Goal: Transaction & Acquisition: Obtain resource

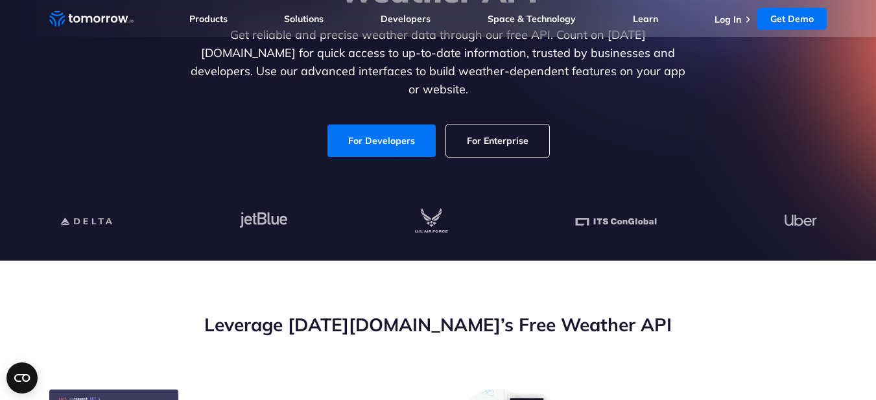
scroll to position [209, 0]
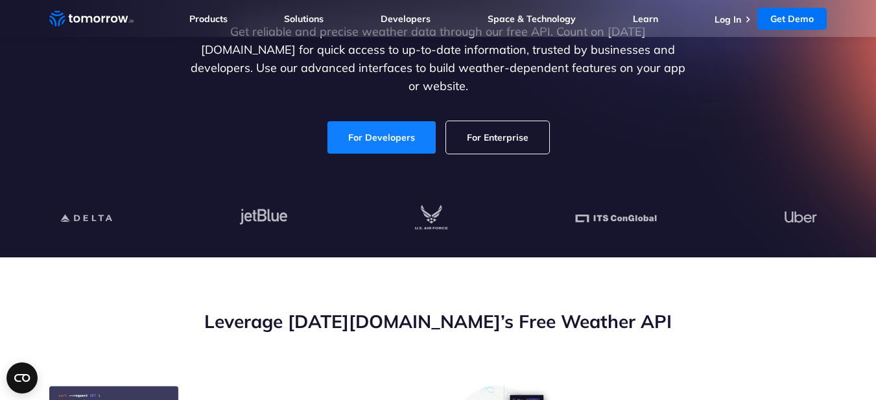
click at [401, 125] on link "For Developers" at bounding box center [381, 137] width 108 height 32
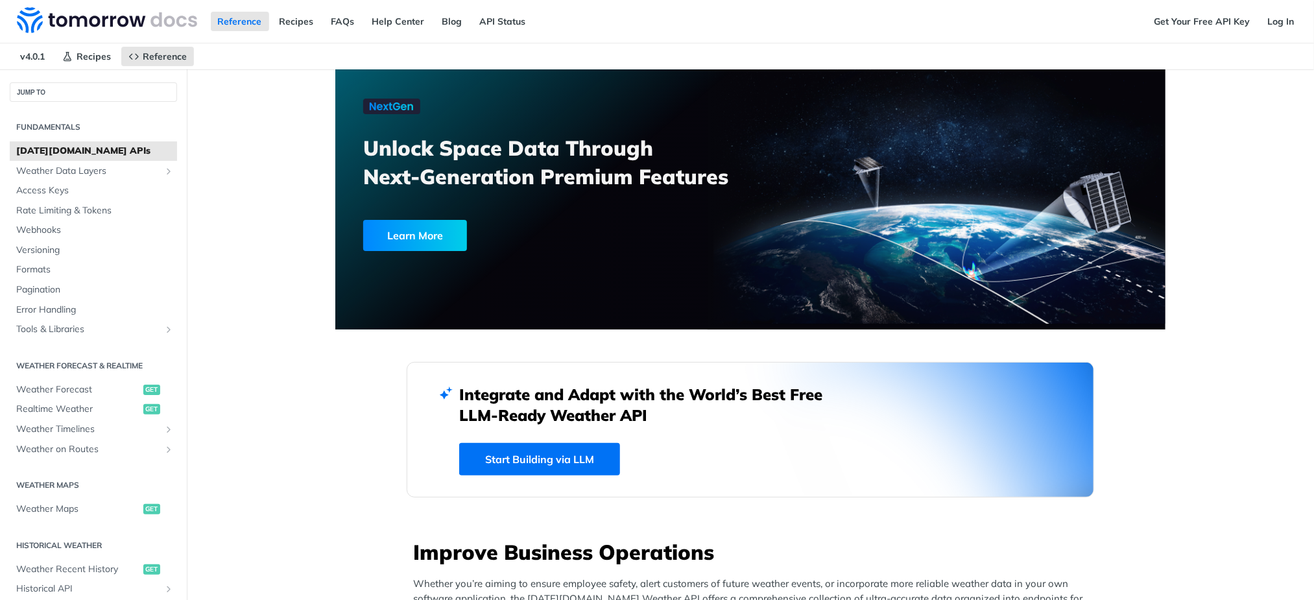
click at [0, 0] on link "Get Your Free API Key" at bounding box center [0, 0] width 0 height 0
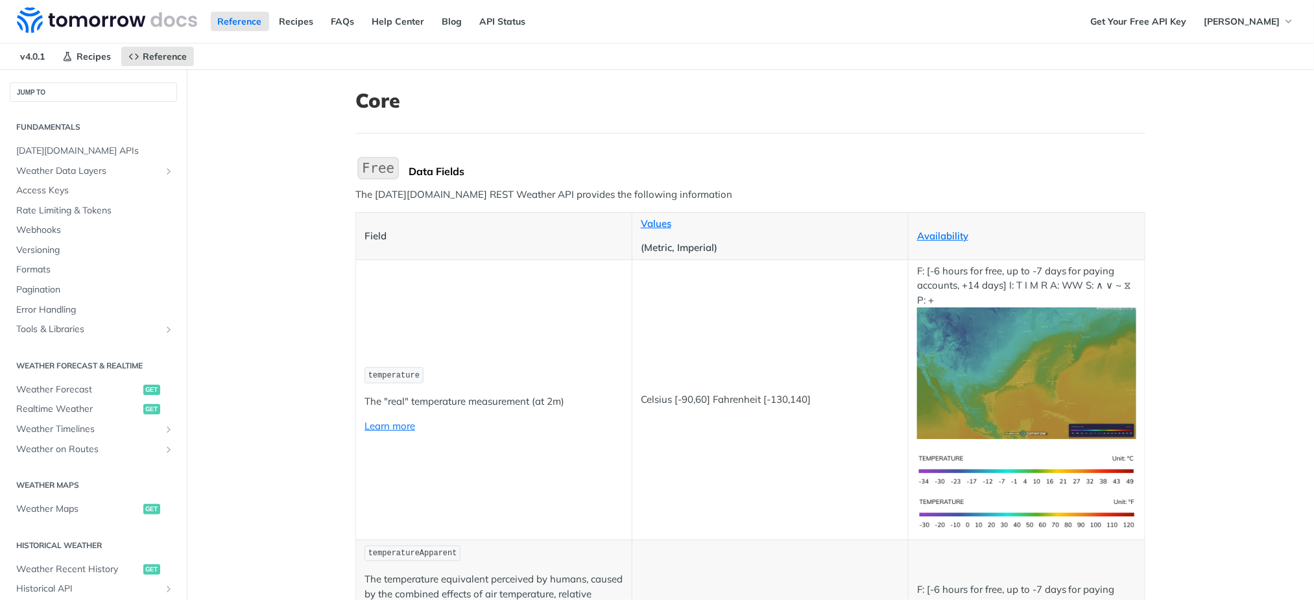
scroll to position [464, 0]
